Goal: Check status: Check status

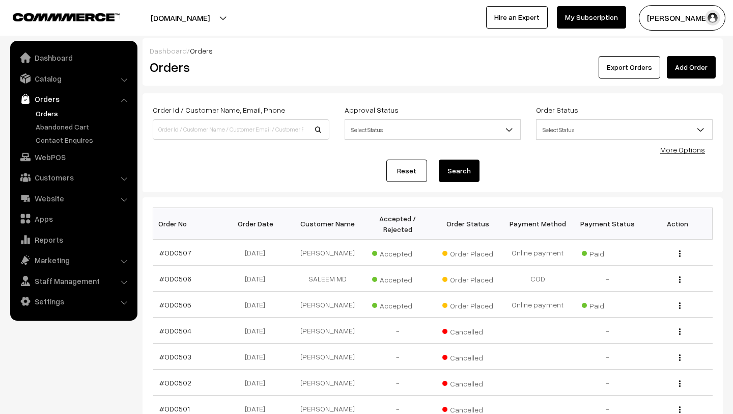
click at [48, 110] on link "Orders" at bounding box center [83, 113] width 101 height 11
click at [177, 301] on link "#OD0505" at bounding box center [175, 304] width 32 height 9
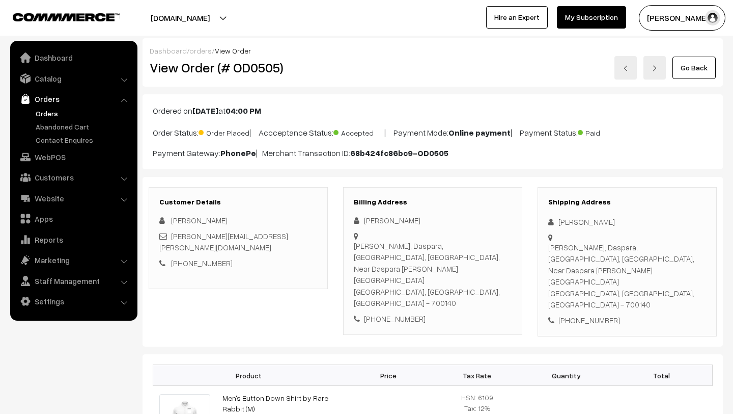
scroll to position [157, 0]
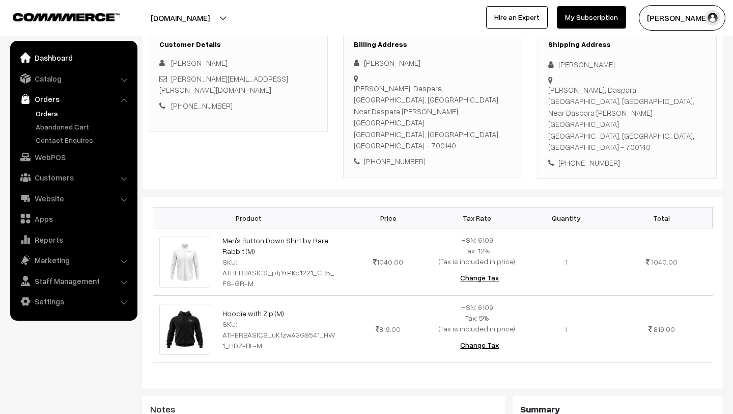
click at [42, 66] on link "Dashboard" at bounding box center [73, 57] width 121 height 18
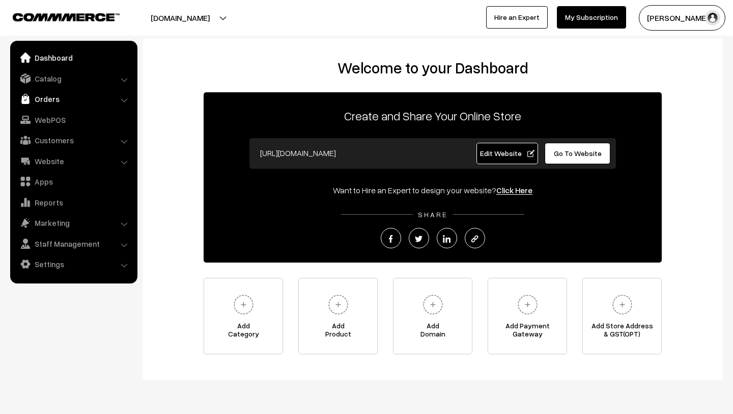
click at [60, 98] on link "Orders" at bounding box center [73, 99] width 121 height 18
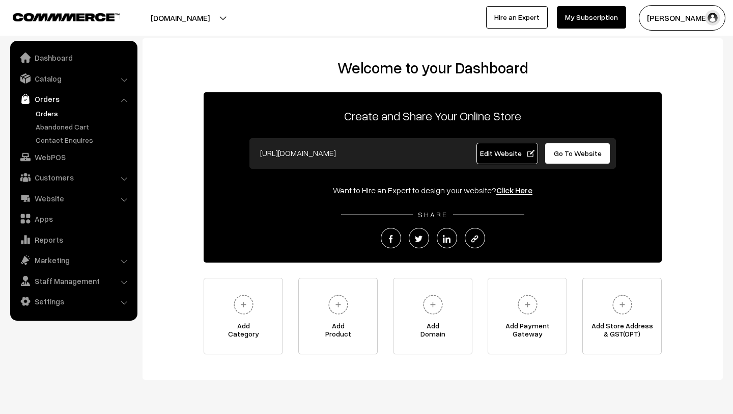
click at [66, 117] on link "Orders" at bounding box center [83, 113] width 101 height 11
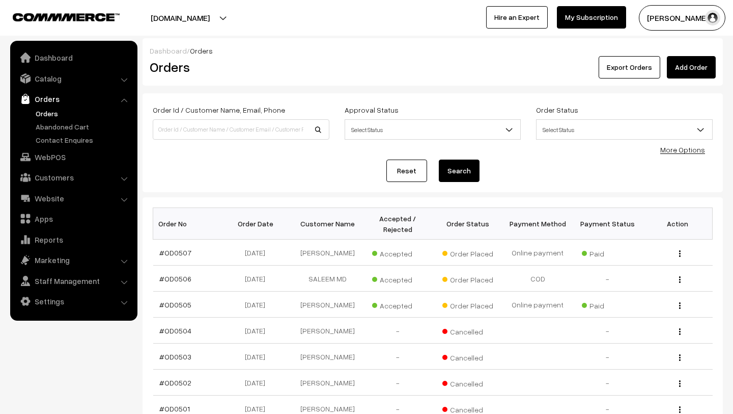
click at [51, 110] on link "Orders" at bounding box center [83, 113] width 101 height 11
